Goal: Find specific page/section

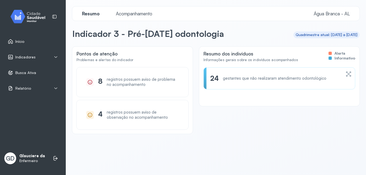
click at [19, 42] on span "Início" at bounding box center [19, 41] width 9 height 5
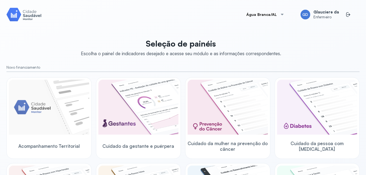
scroll to position [153, 0]
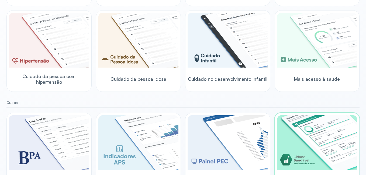
click at [322, 126] on img at bounding box center [317, 142] width 80 height 55
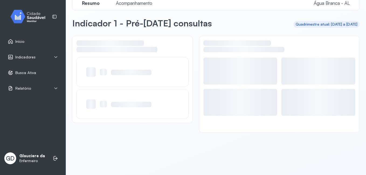
scroll to position [11, 0]
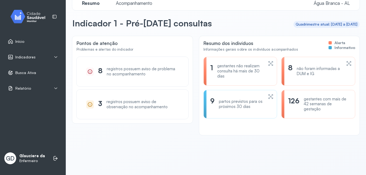
click at [243, 67] on div "gestantes não realizam consulta há mais de 30 dias" at bounding box center [240, 71] width 46 height 15
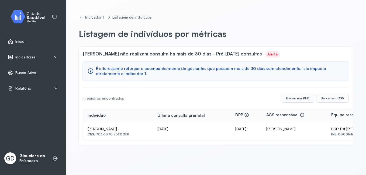
click at [22, 42] on span "Início" at bounding box center [19, 41] width 9 height 5
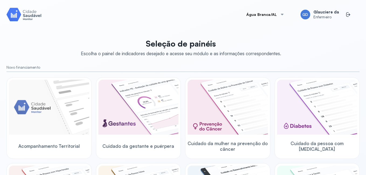
click at [359, 118] on div "Água Branca/AL GD Glauciere da Enfermeiro Seleção de painéis Escolha o painel d…" at bounding box center [183, 94] width 366 height 188
